Goal: Transaction & Acquisition: Book appointment/travel/reservation

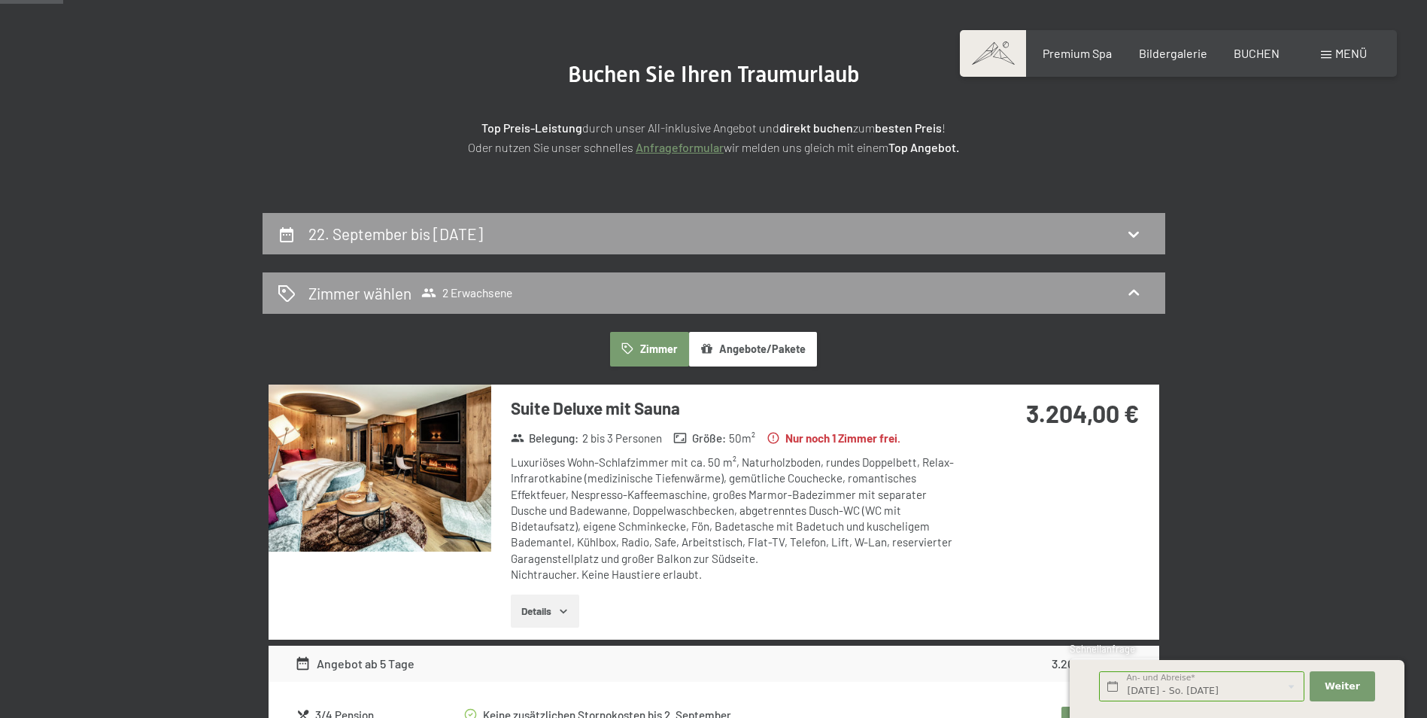
scroll to position [129, 0]
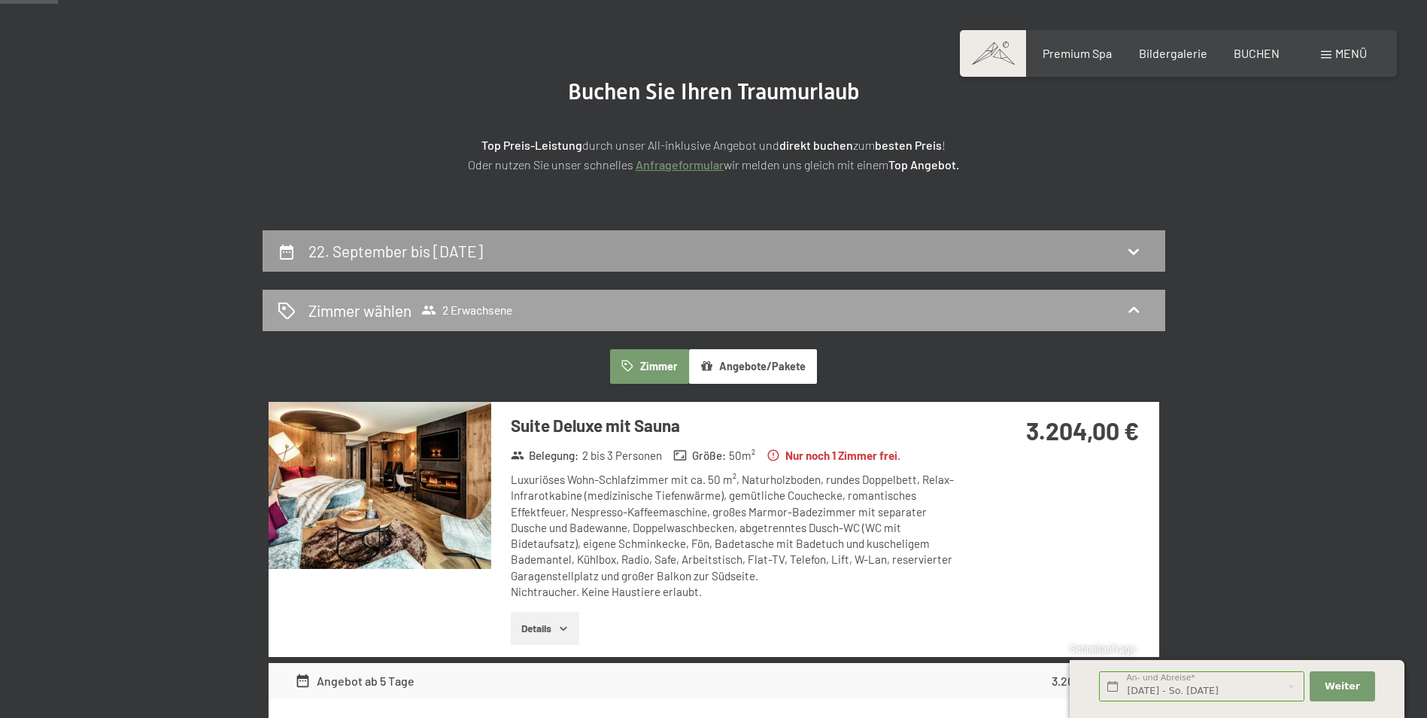
click at [1137, 310] on icon at bounding box center [1134, 310] width 11 height 6
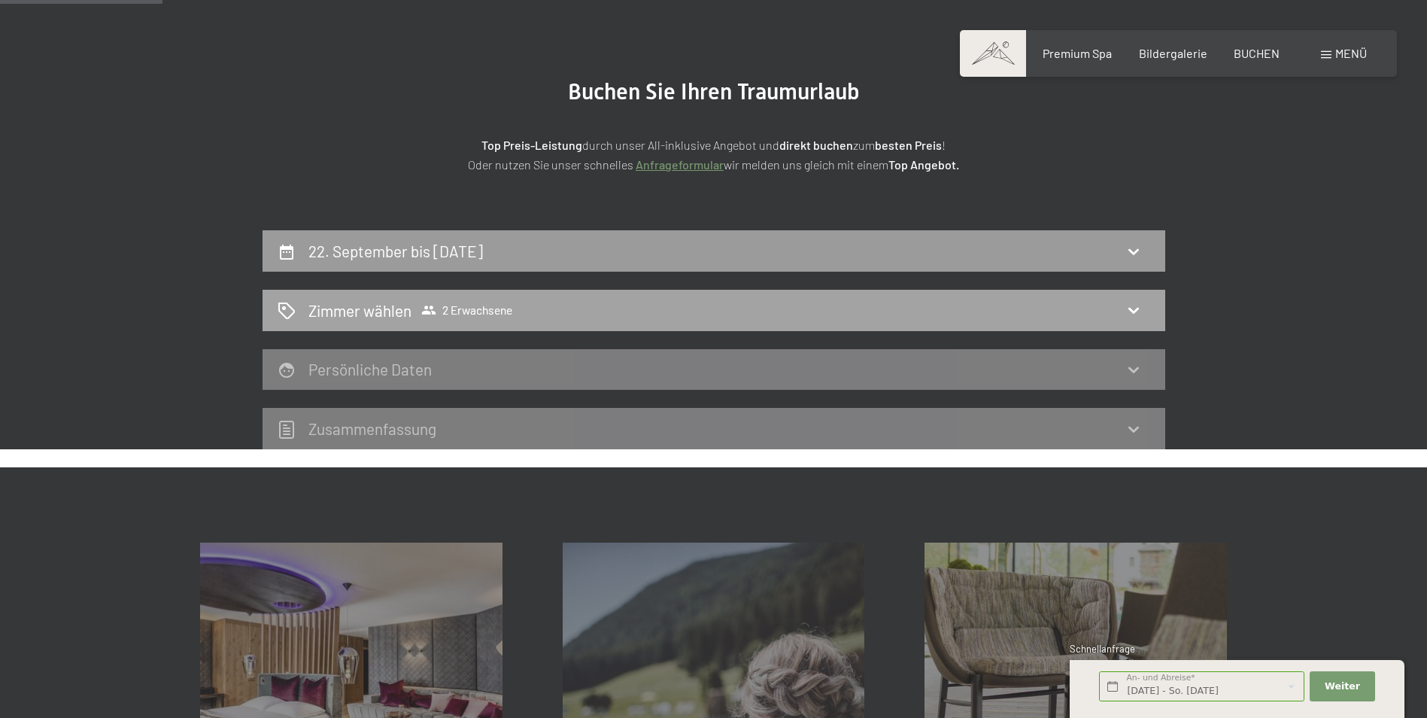
scroll to position [359, 0]
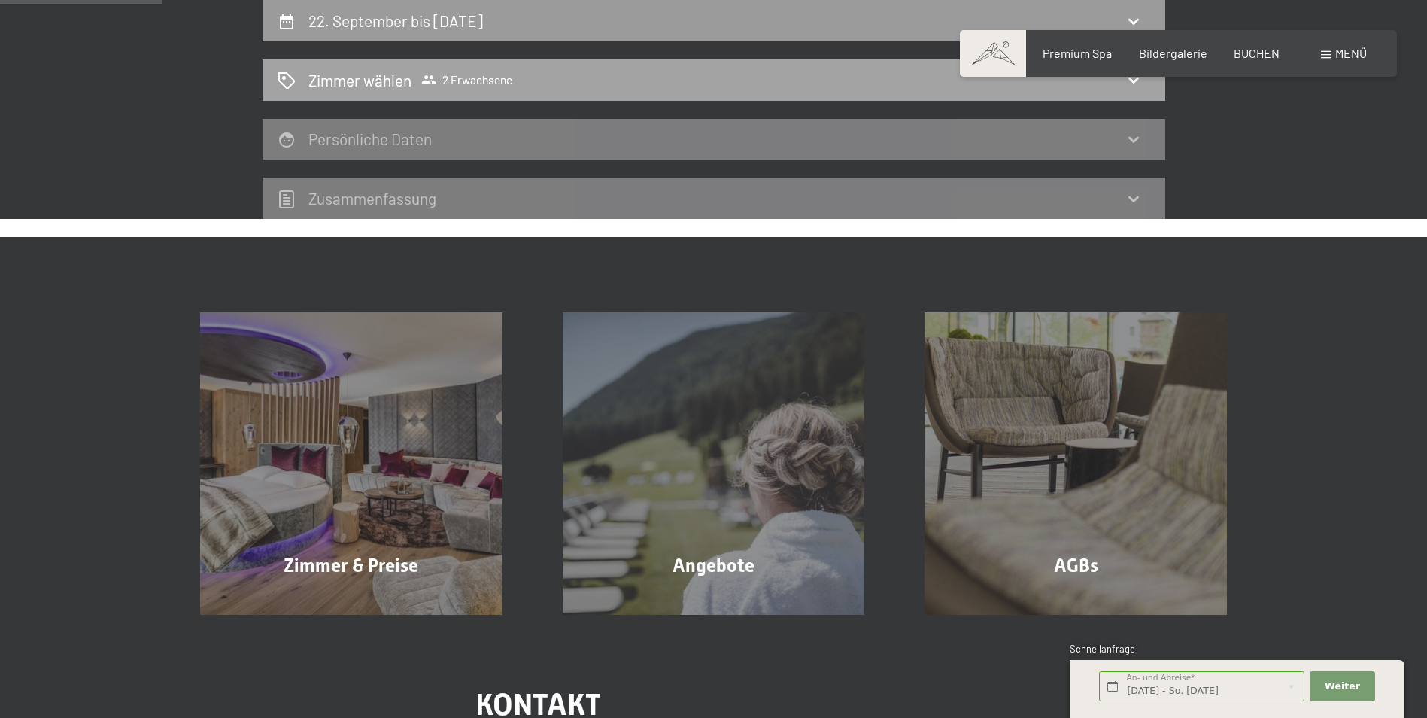
click at [380, 87] on h2 "Zimmer wählen" at bounding box center [360, 80] width 103 height 22
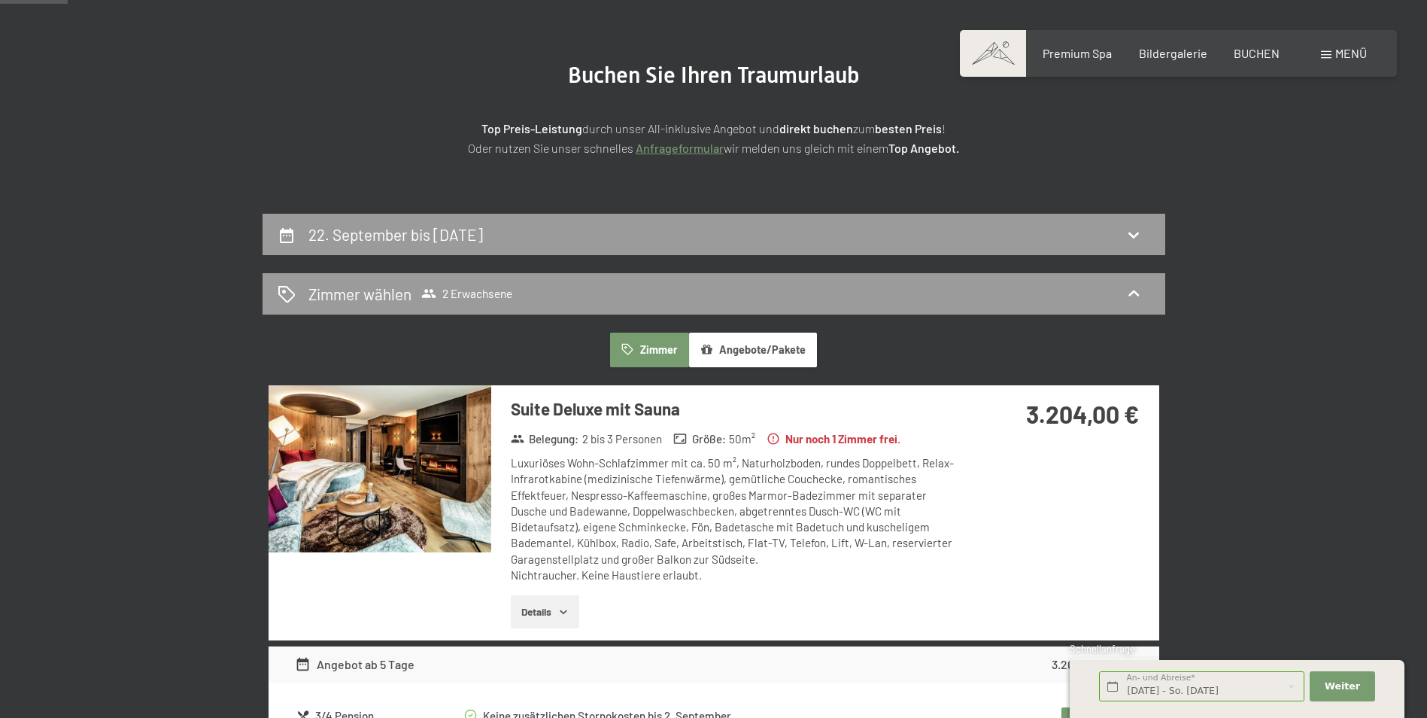
scroll to position [136, 0]
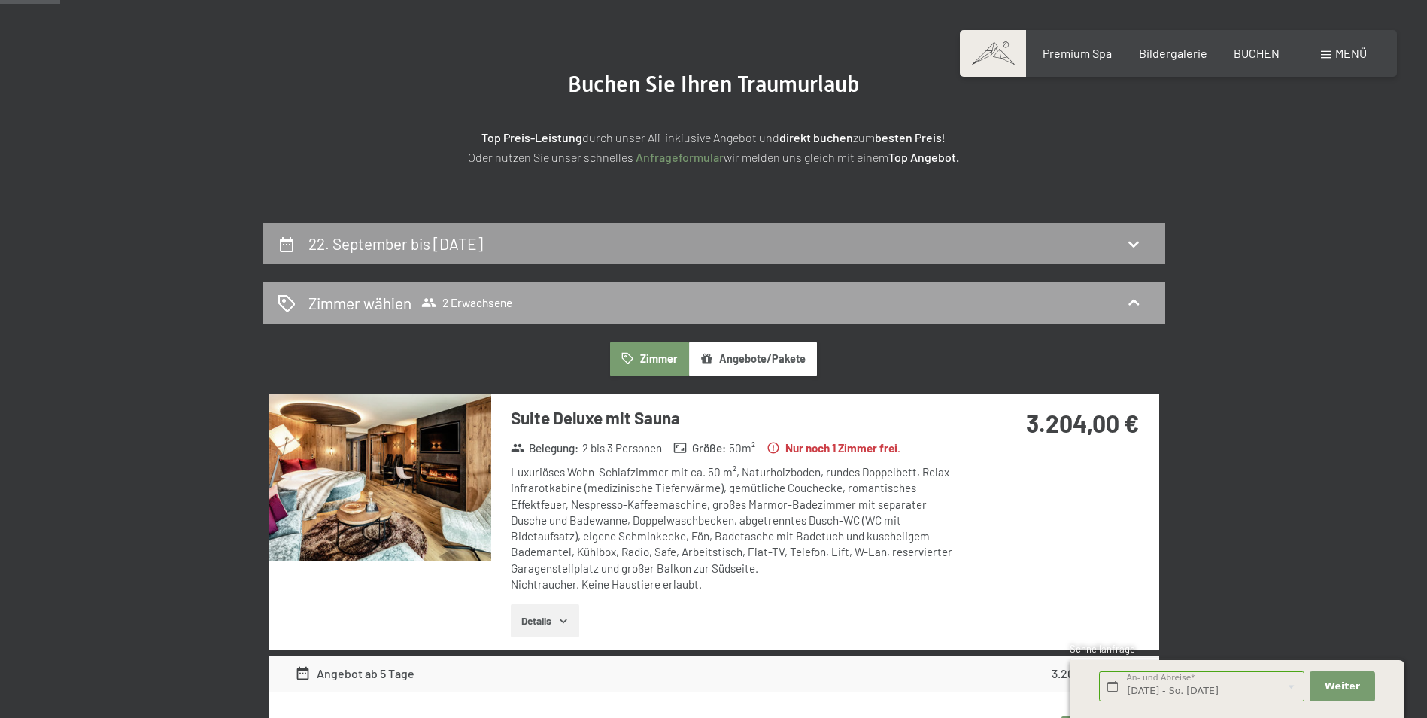
click at [291, 303] on icon at bounding box center [287, 303] width 18 height 18
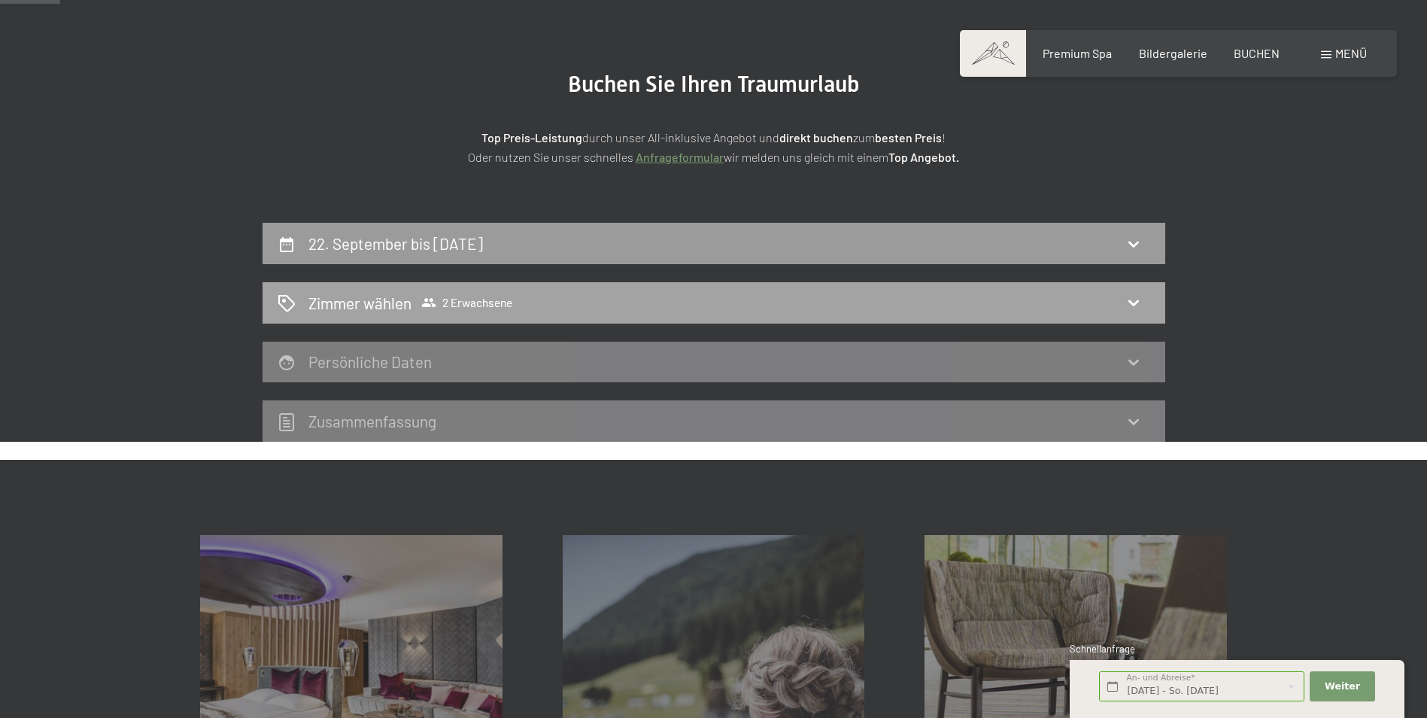
click at [1137, 299] on icon at bounding box center [1134, 302] width 18 height 18
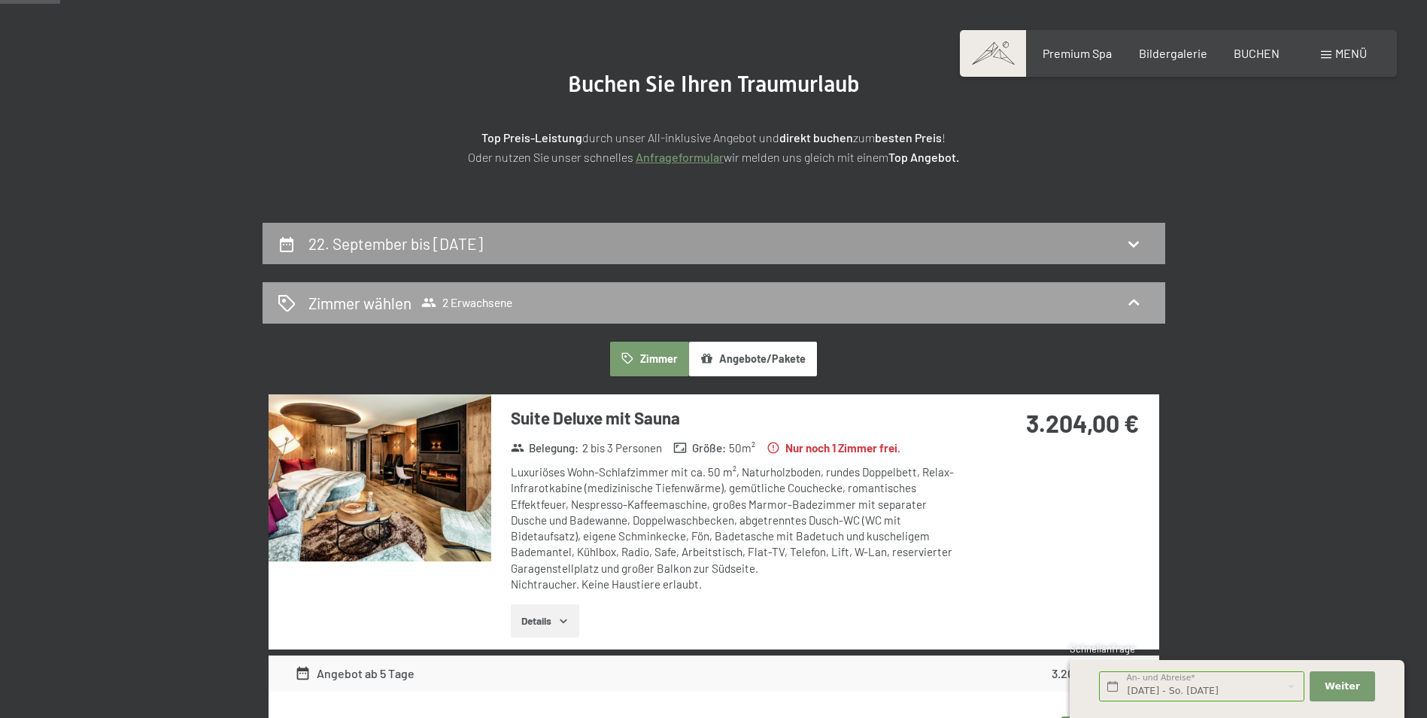
click at [1137, 299] on icon at bounding box center [1134, 302] width 18 height 18
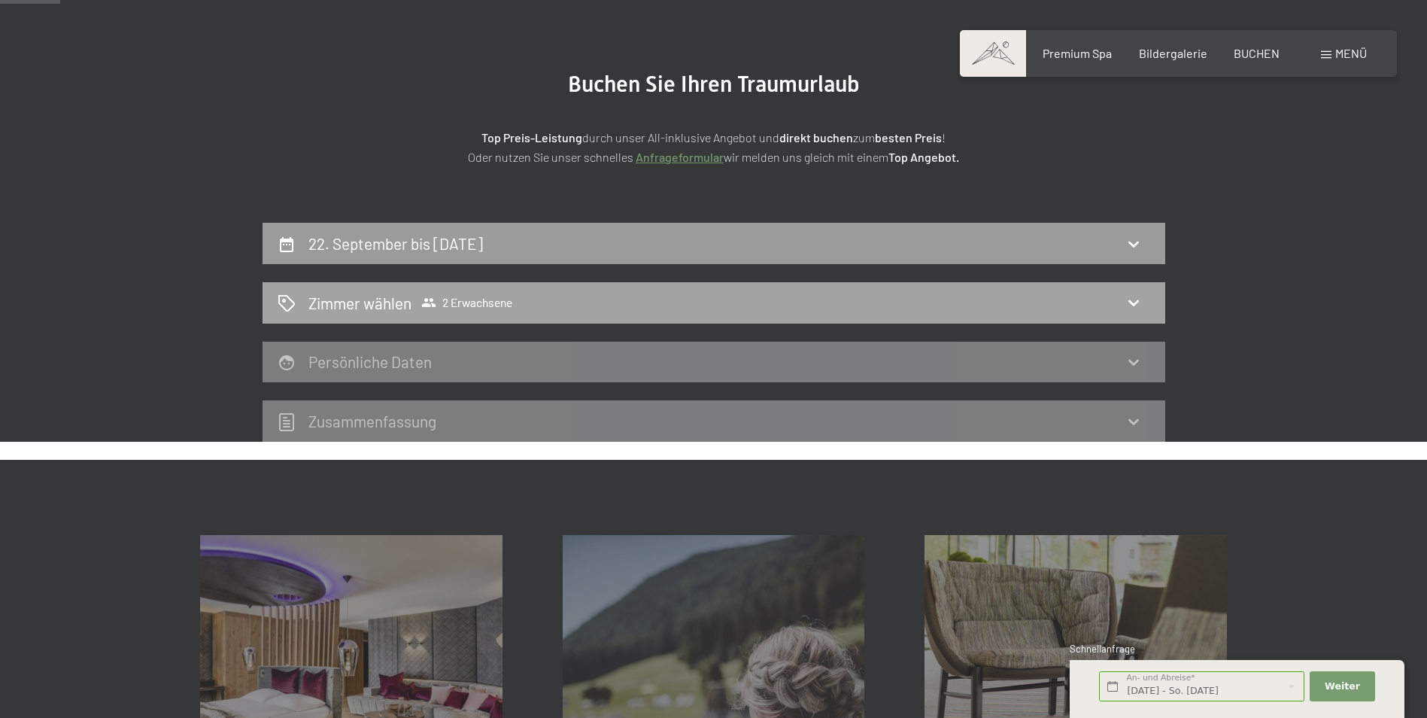
click at [442, 303] on span "2 Erwachsene" at bounding box center [466, 302] width 91 height 15
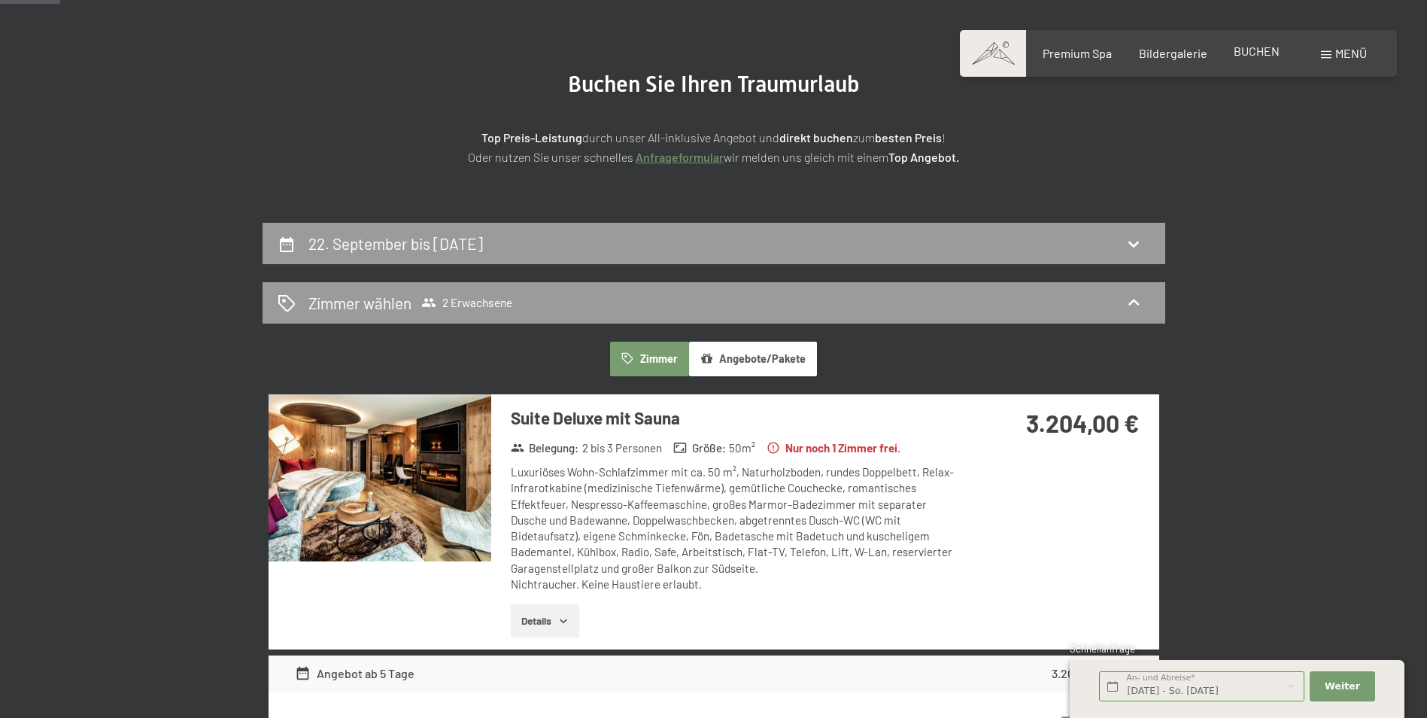
click at [1248, 50] on span "BUCHEN" at bounding box center [1257, 51] width 46 height 14
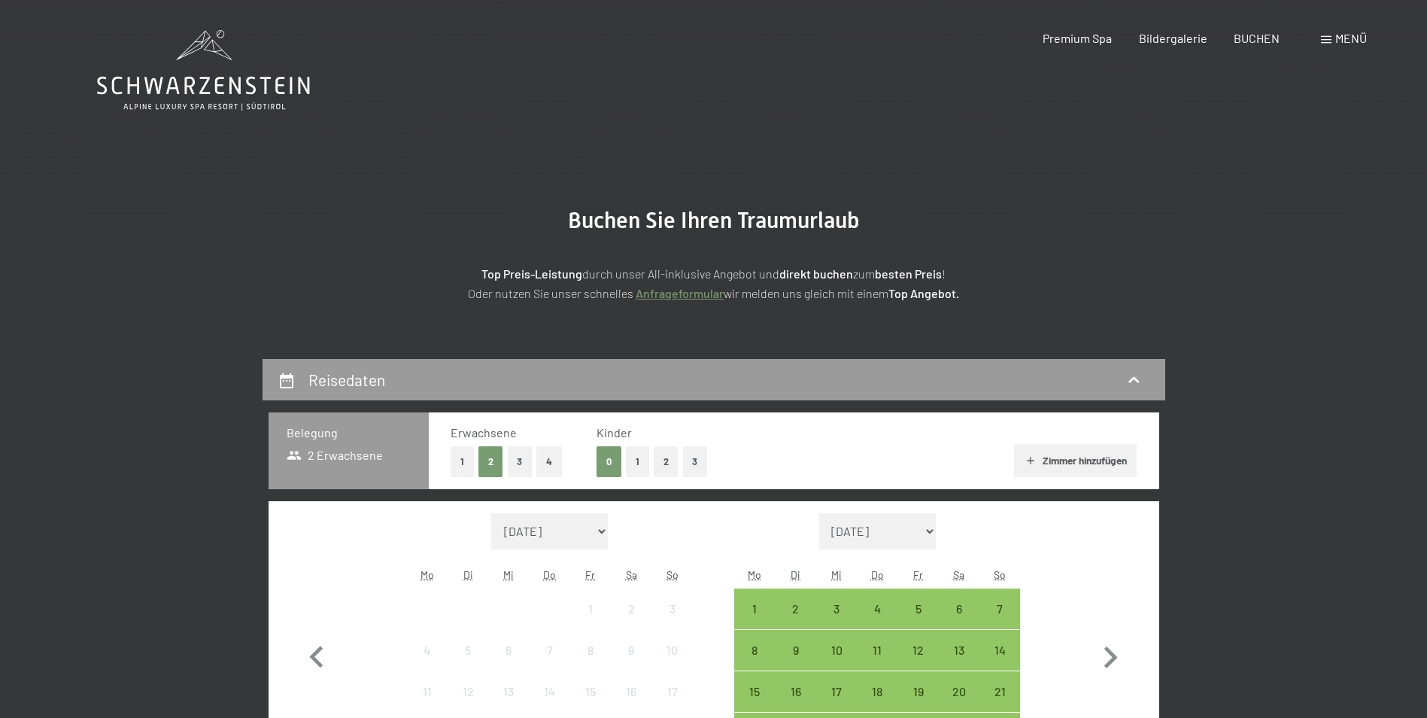
click at [467, 464] on button "1" at bounding box center [462, 461] width 23 height 31
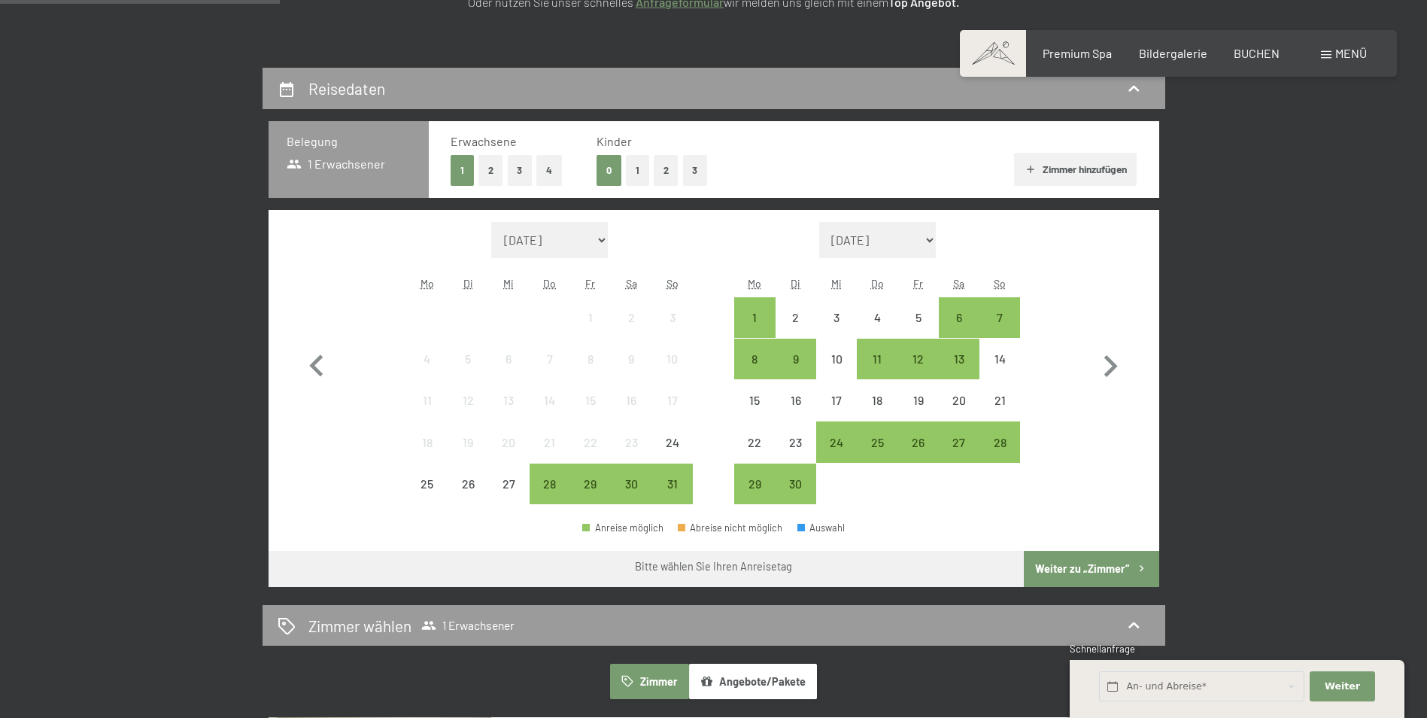
scroll to position [313, 0]
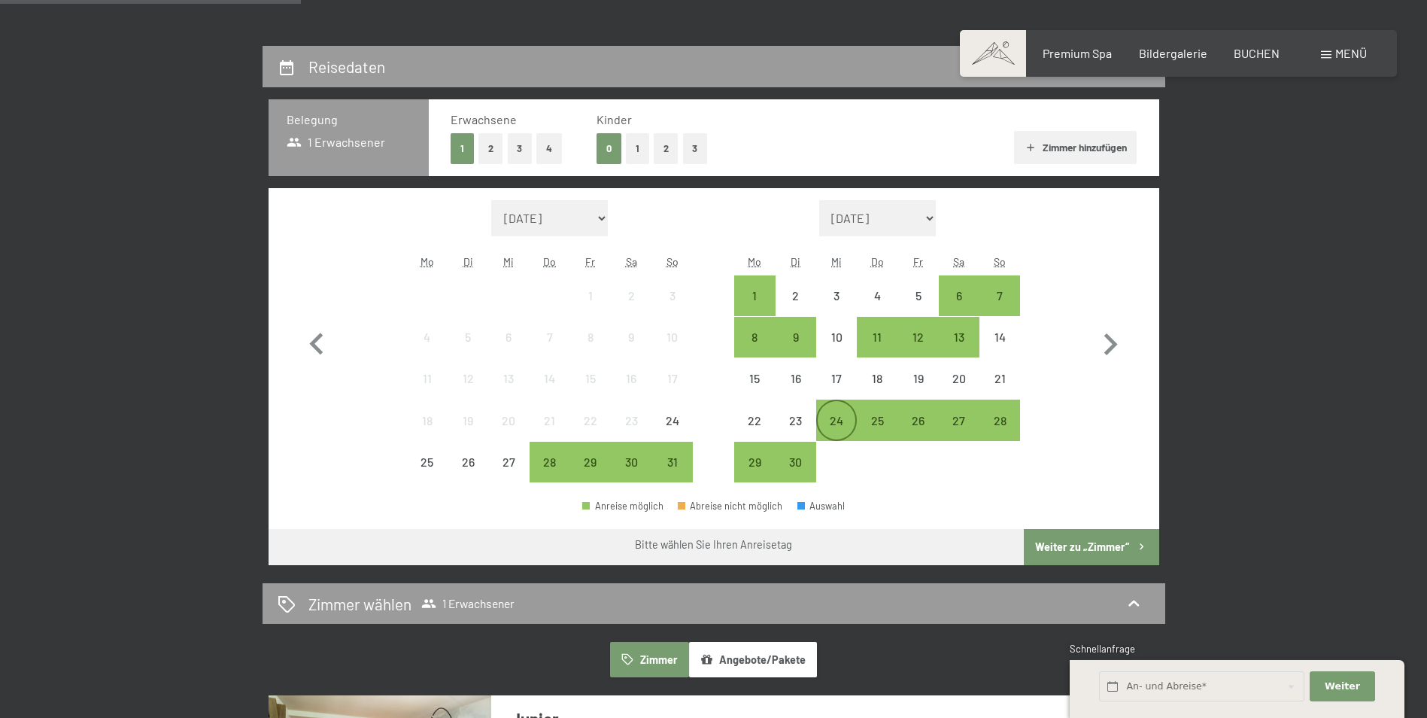
click at [843, 422] on div "24" at bounding box center [837, 434] width 38 height 38
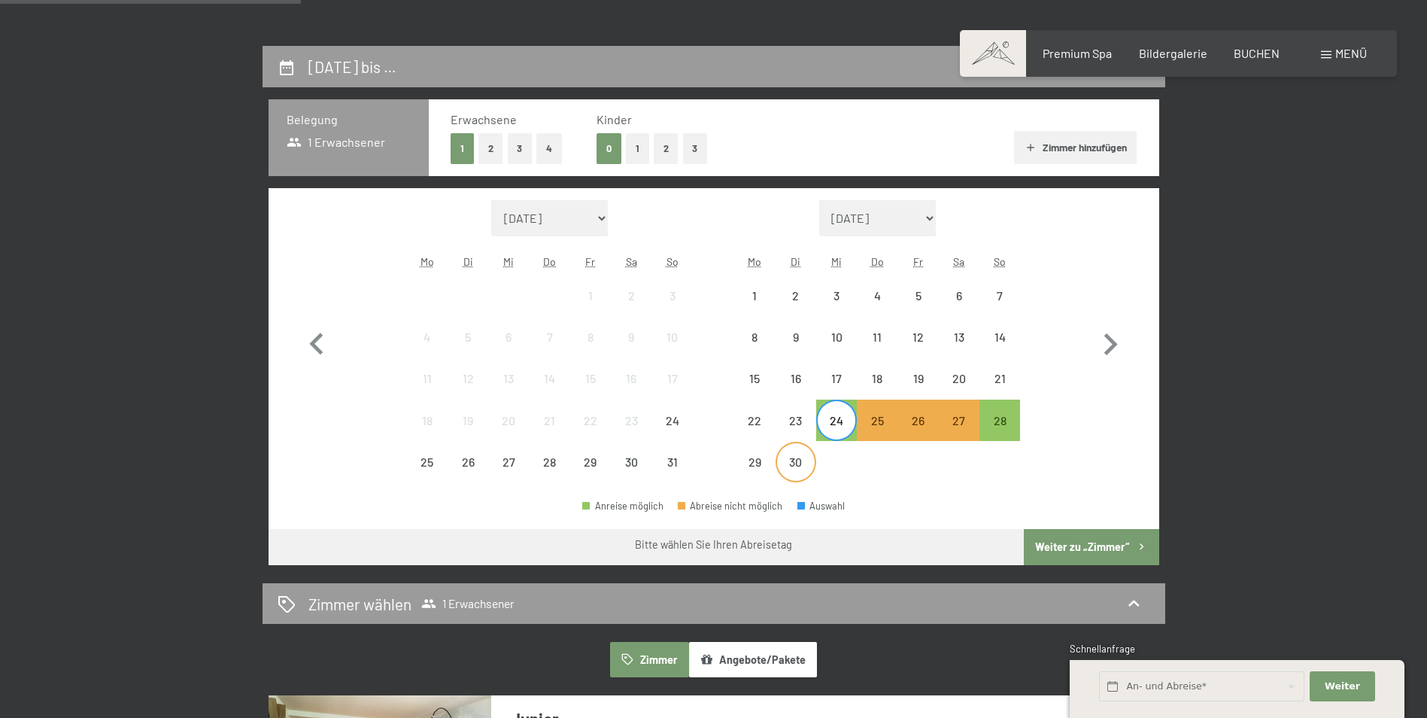
click at [798, 461] on div "30" at bounding box center [796, 475] width 38 height 38
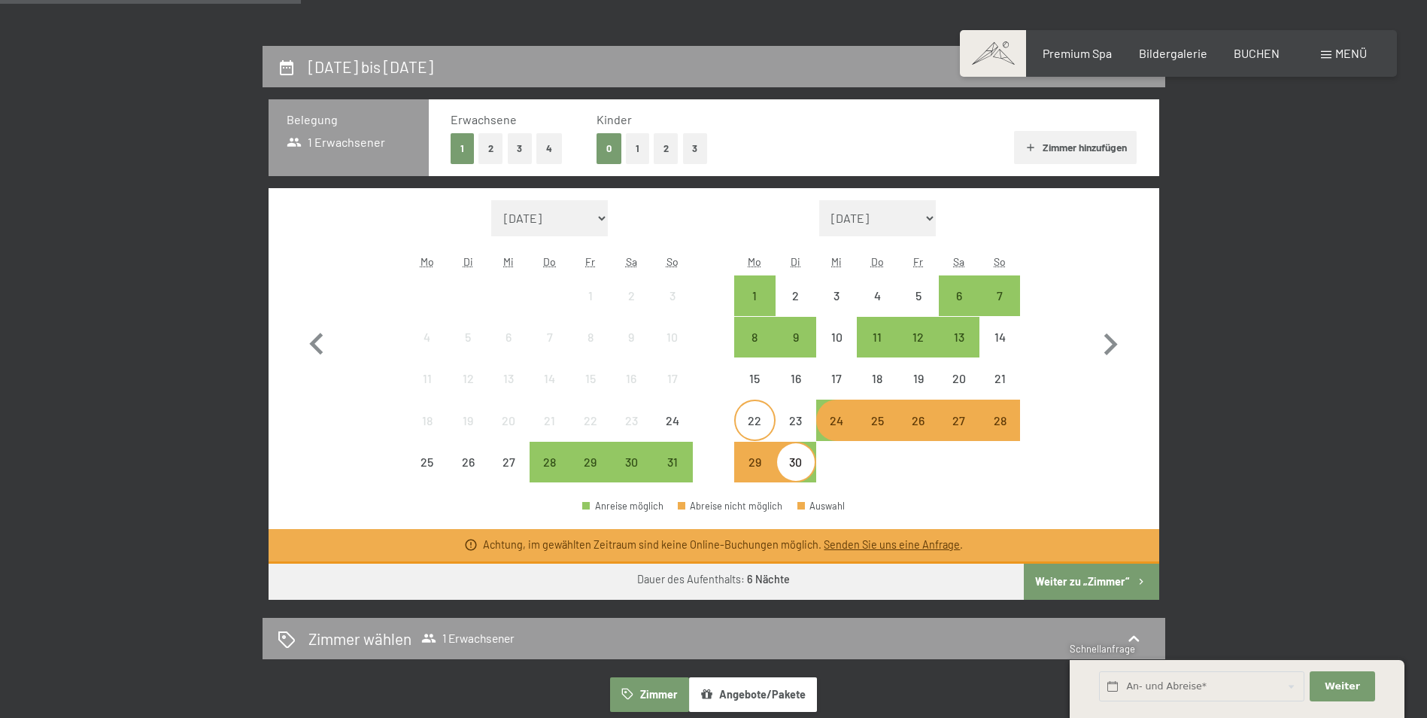
click at [759, 422] on div "22" at bounding box center [755, 434] width 38 height 38
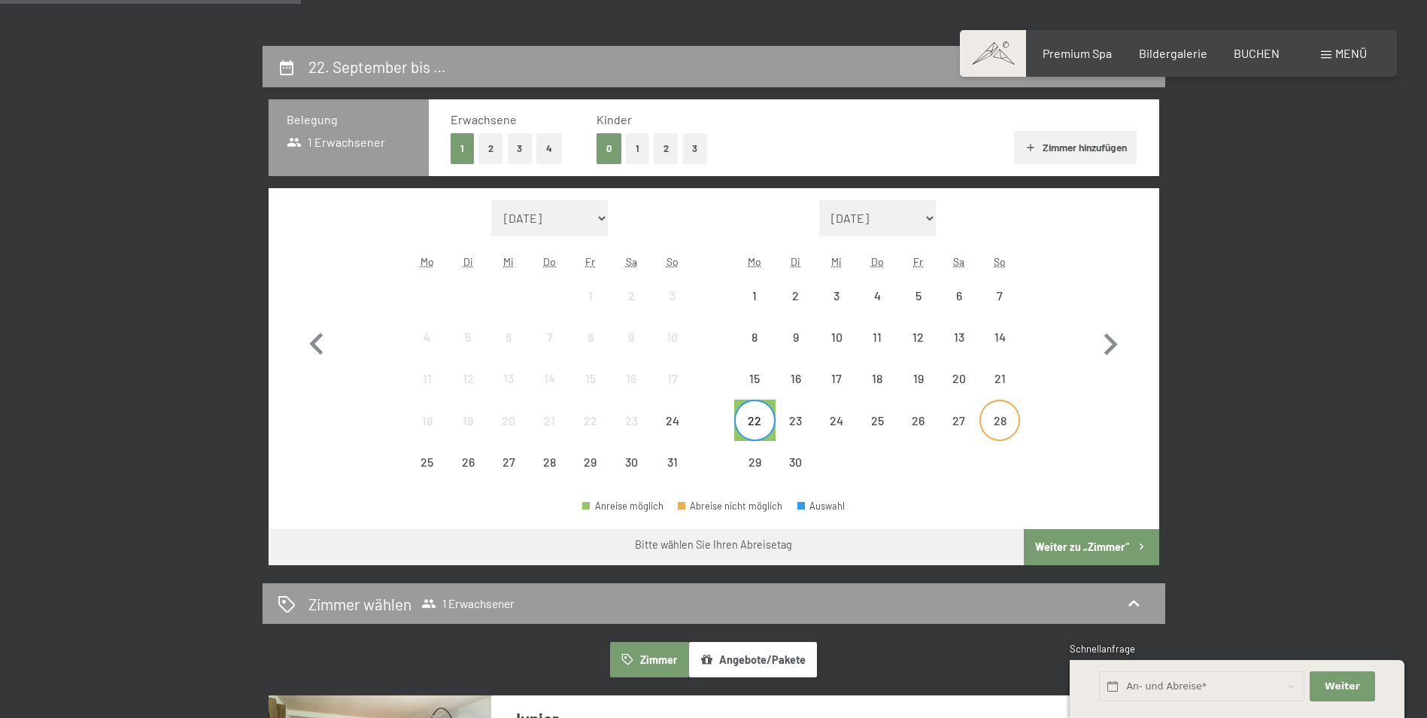
click at [999, 420] on div "28" at bounding box center [1000, 434] width 38 height 38
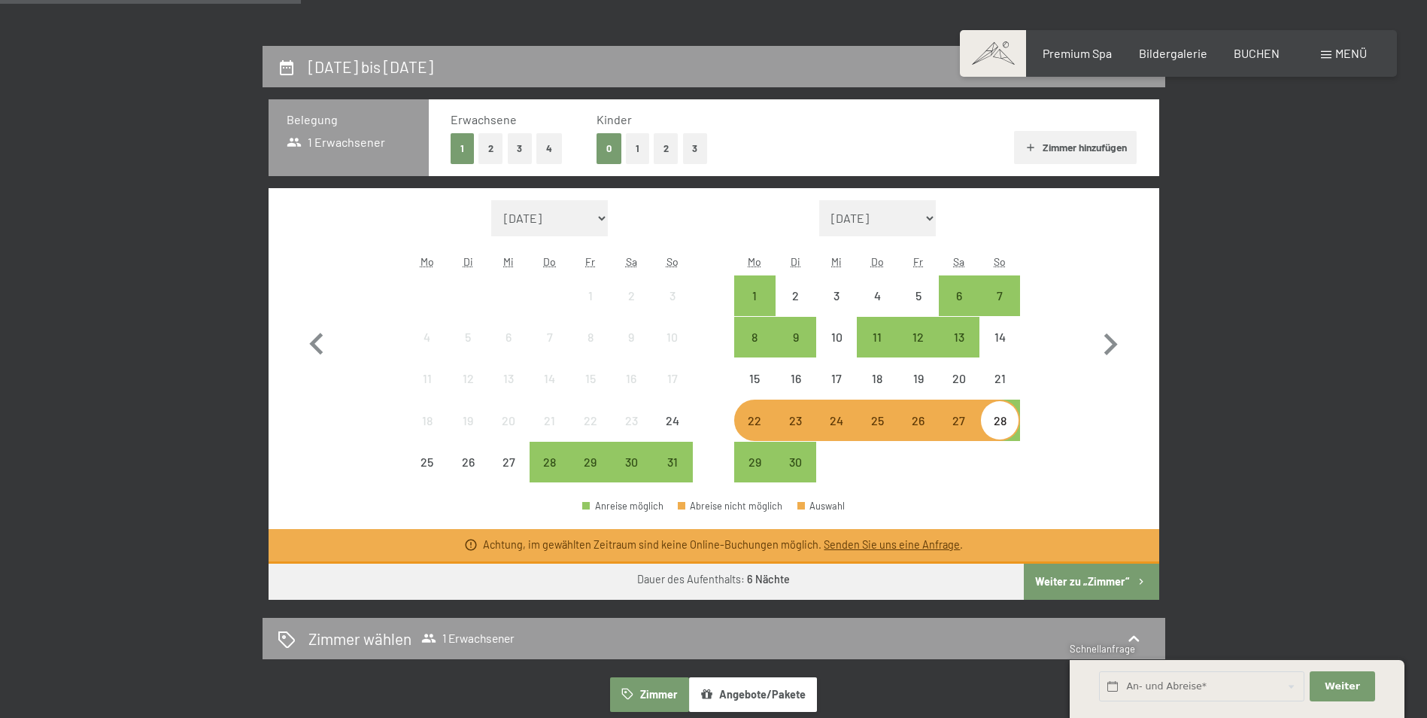
click at [490, 154] on button "2" at bounding box center [491, 148] width 25 height 31
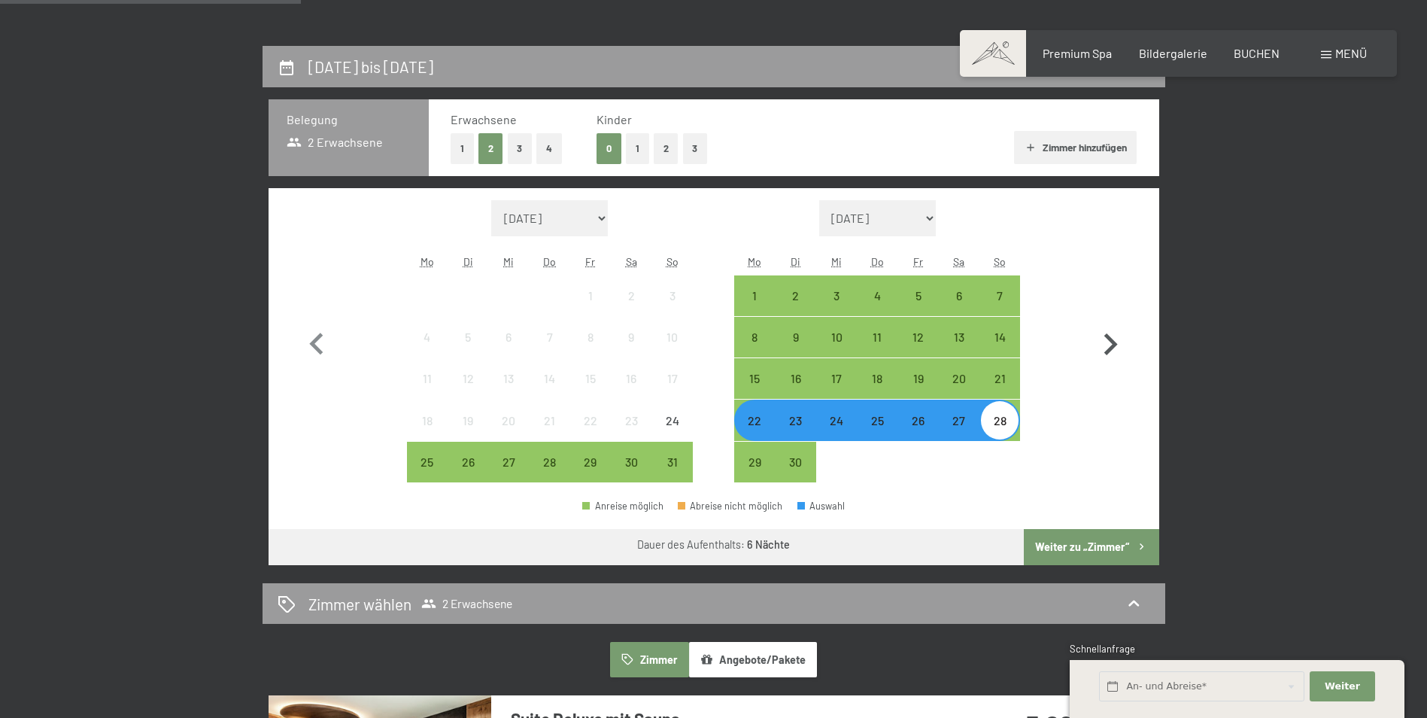
click at [1105, 436] on button "button" at bounding box center [1111, 341] width 44 height 283
select select "2025-09-01"
select select "2025-10-01"
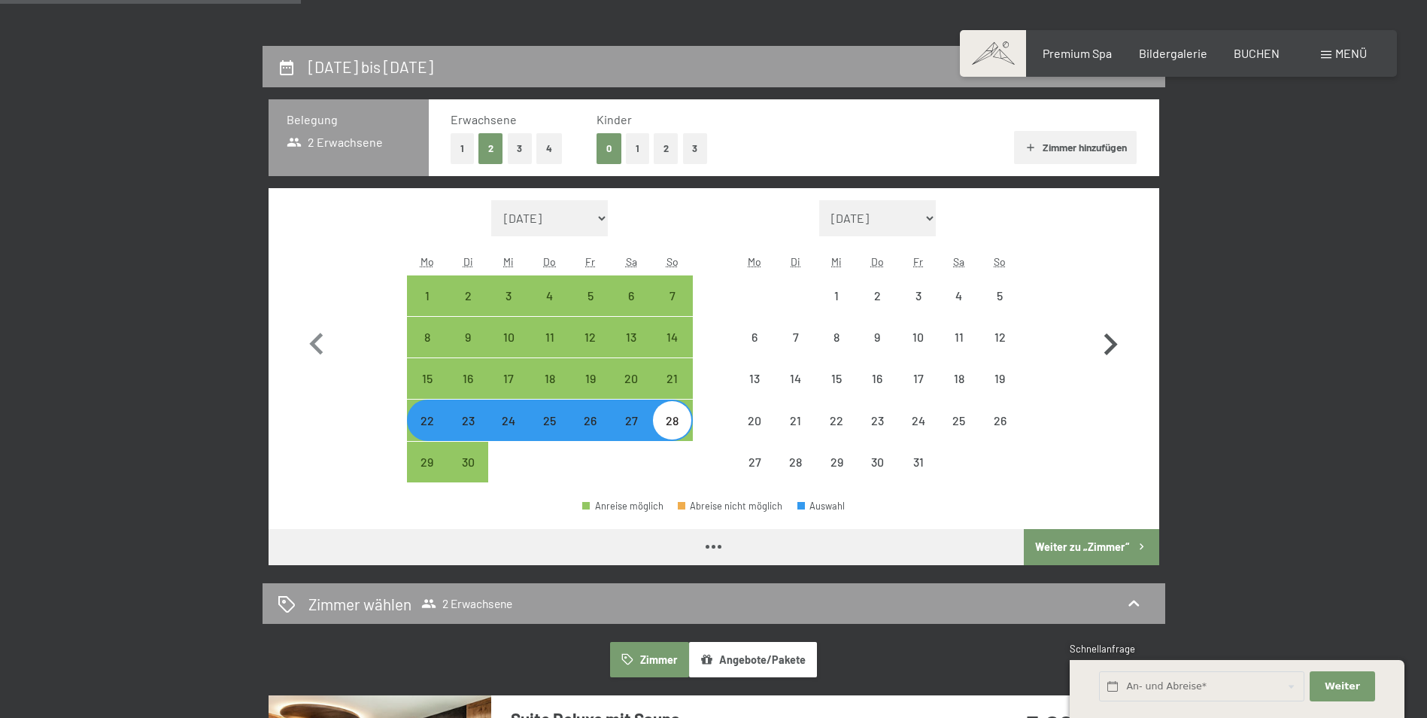
select select "2025-09-01"
select select "2025-10-01"
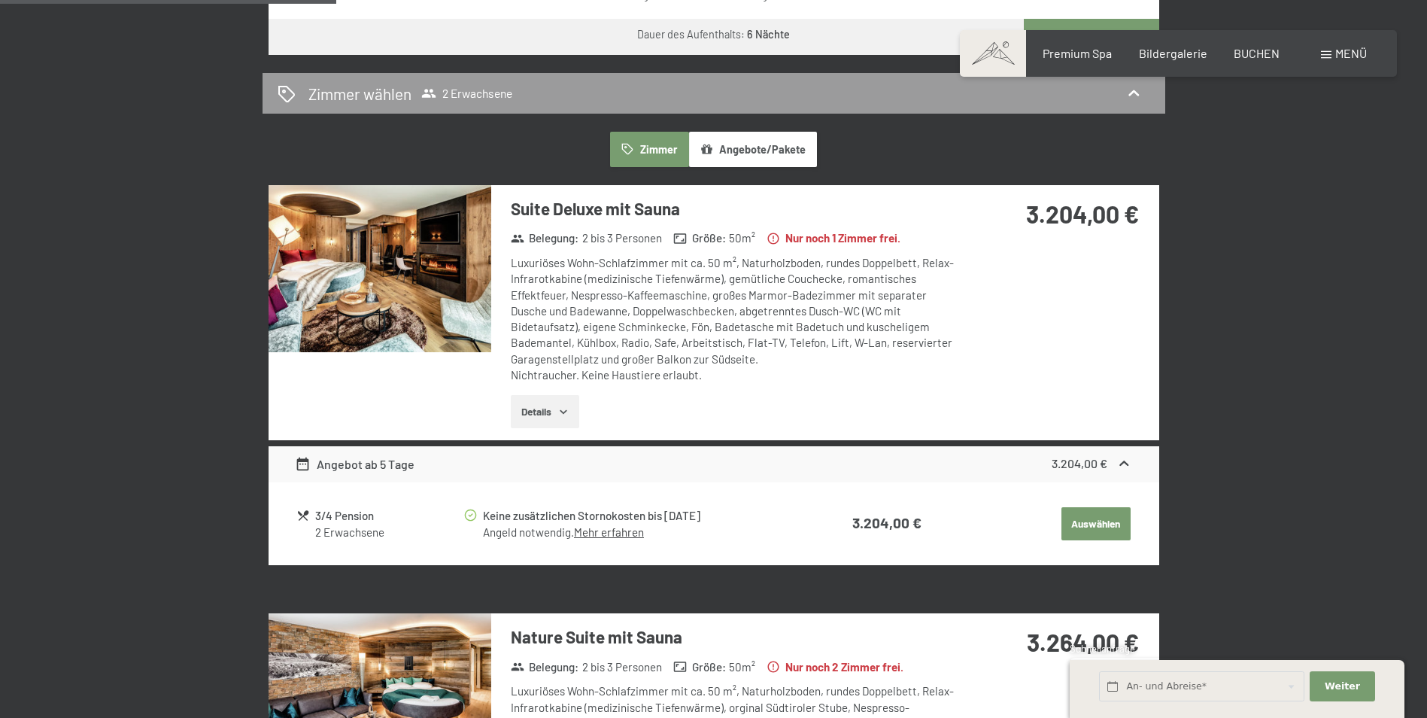
scroll to position [862, 0]
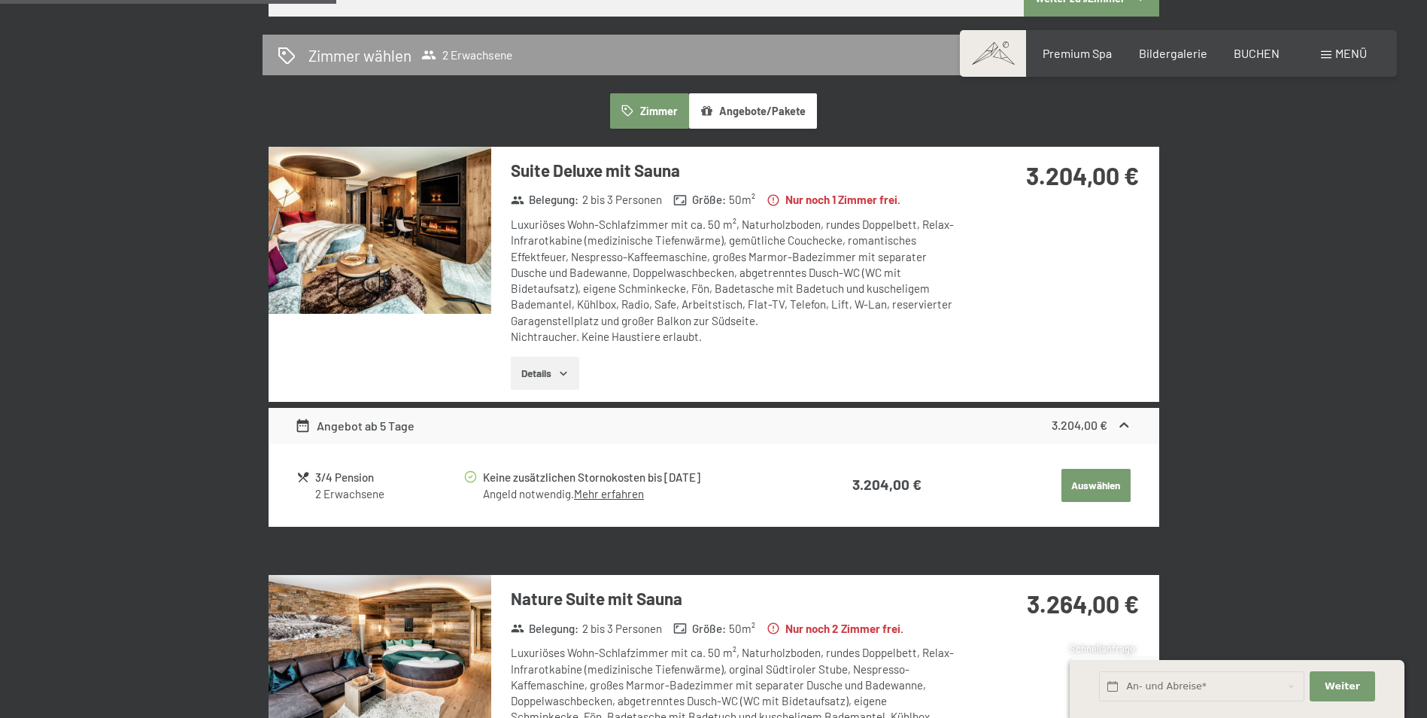
click at [564, 373] on icon "button" at bounding box center [563, 374] width 7 height 4
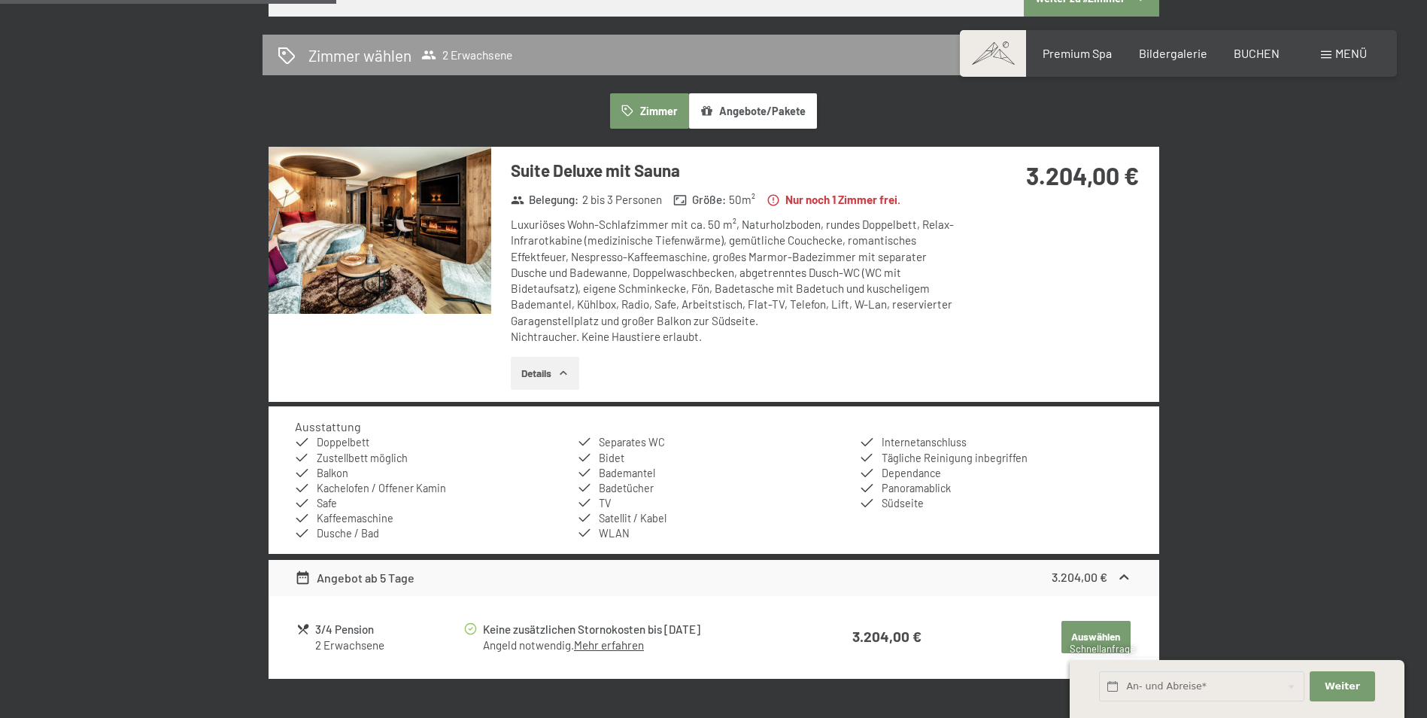
click at [482, 264] on img at bounding box center [380, 230] width 223 height 167
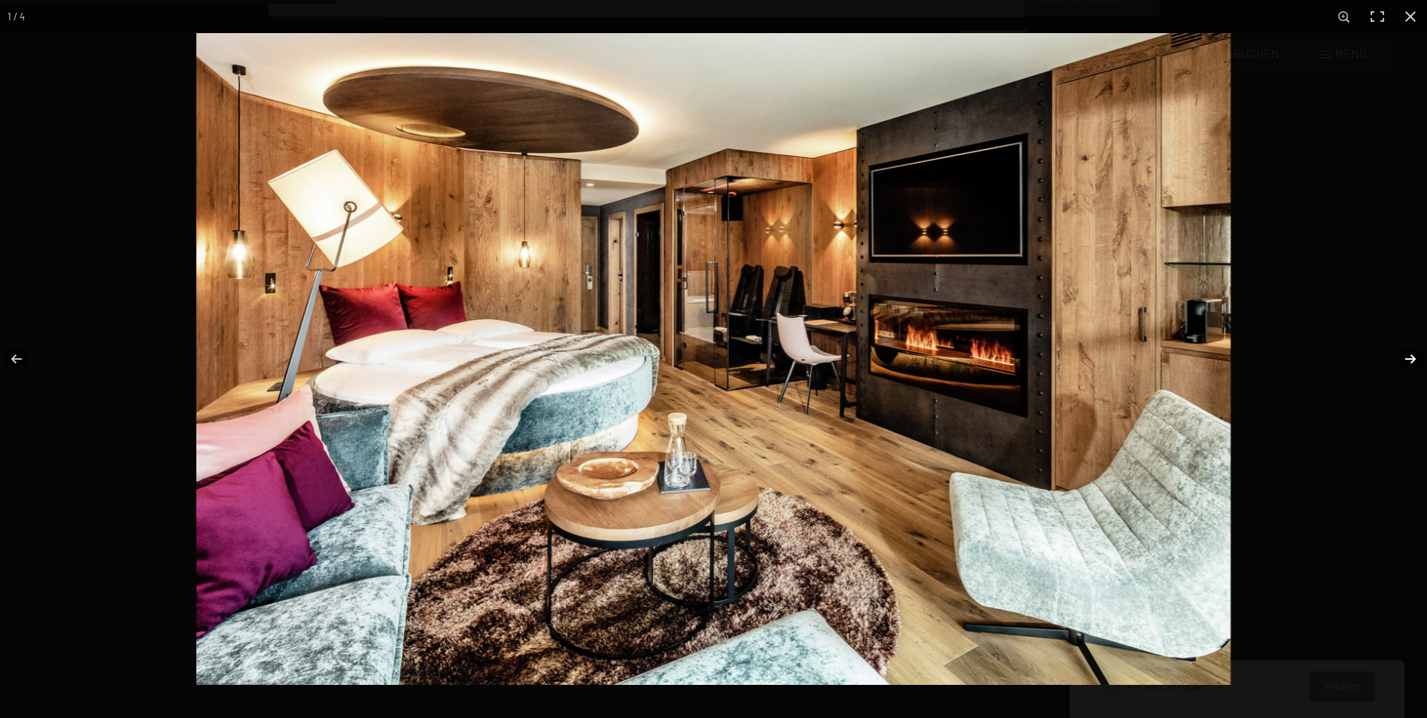
click at [1414, 357] on button "button" at bounding box center [1401, 358] width 53 height 75
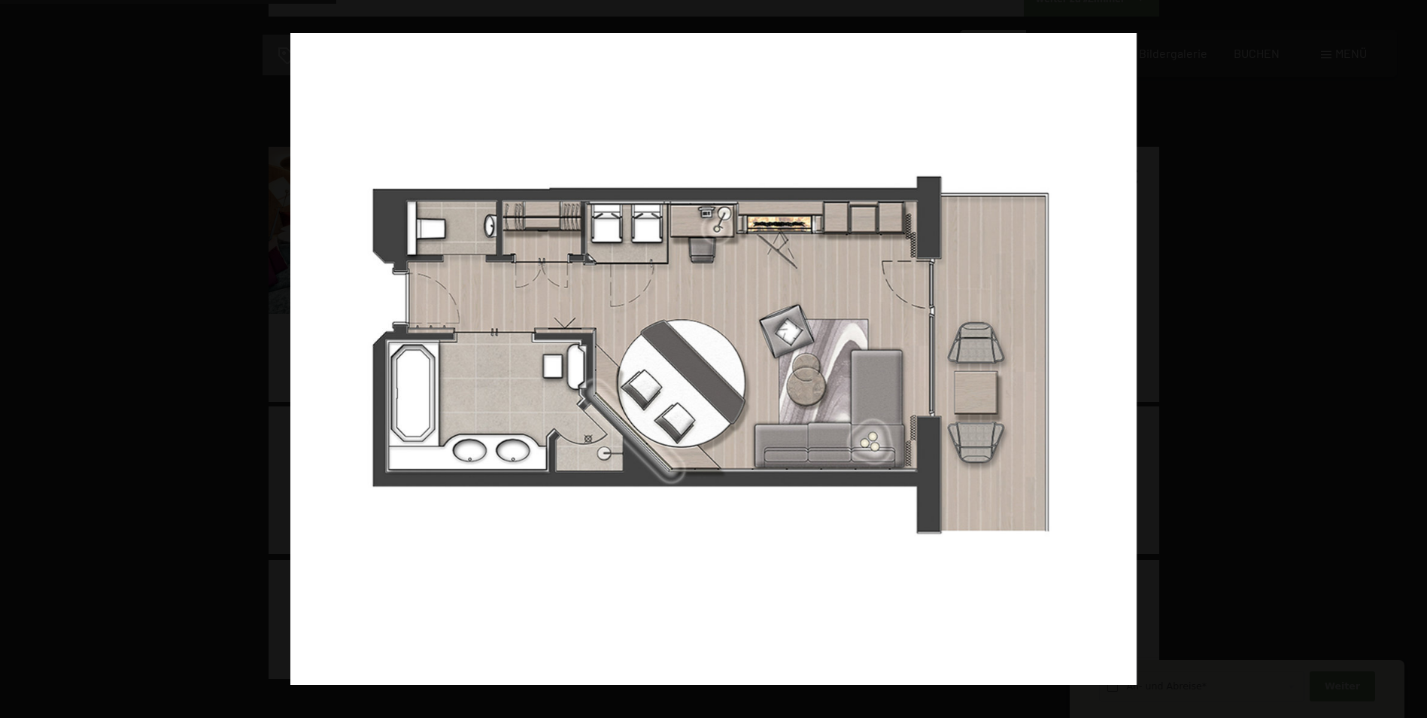
click at [1414, 357] on button "button" at bounding box center [1401, 358] width 53 height 75
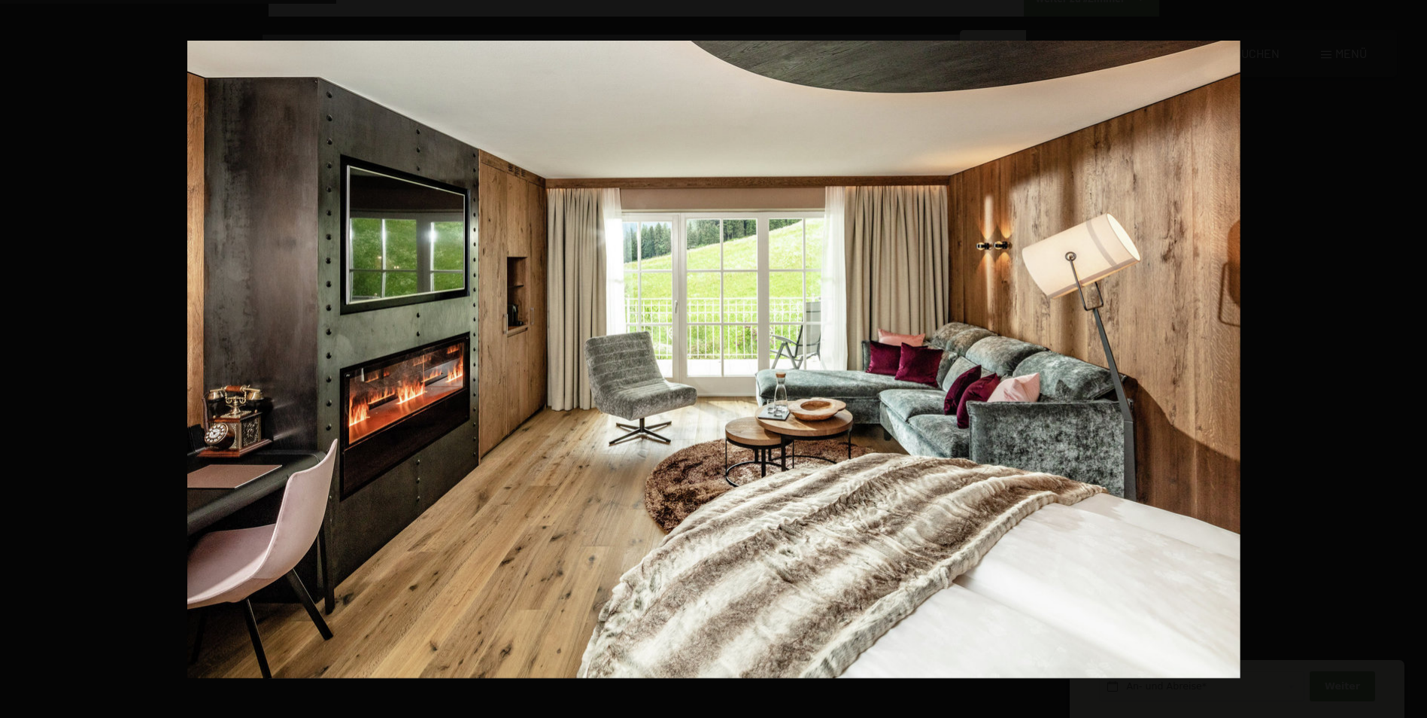
click at [1414, 357] on button "button" at bounding box center [1401, 358] width 53 height 75
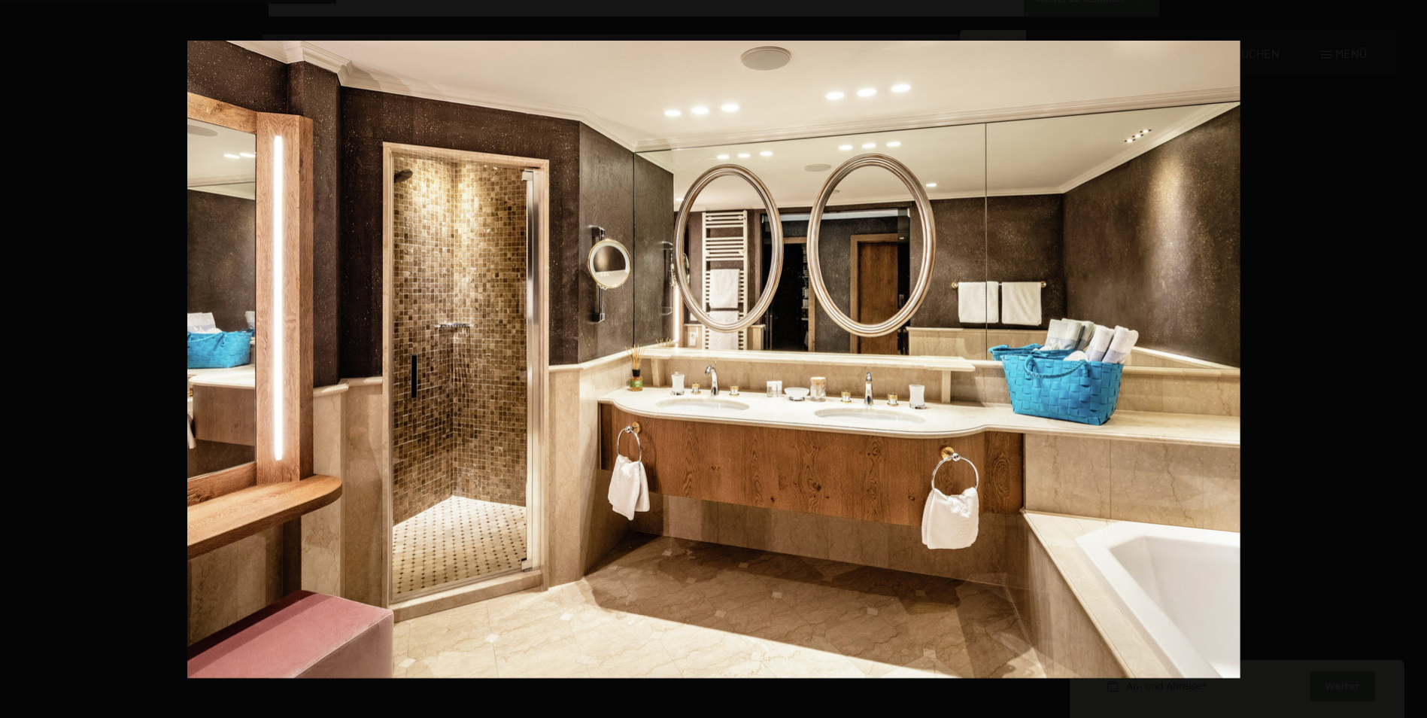
click at [1414, 357] on button "button" at bounding box center [1401, 358] width 53 height 75
